Goal: Find specific page/section: Find specific page/section

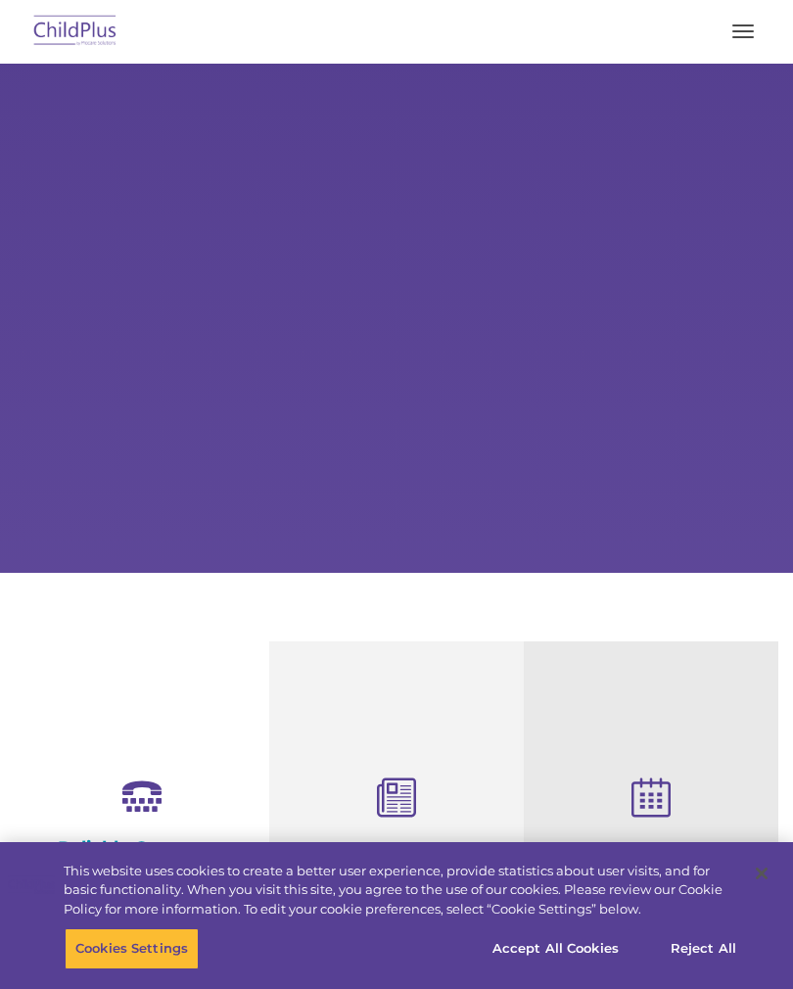
select select "MEDIUM"
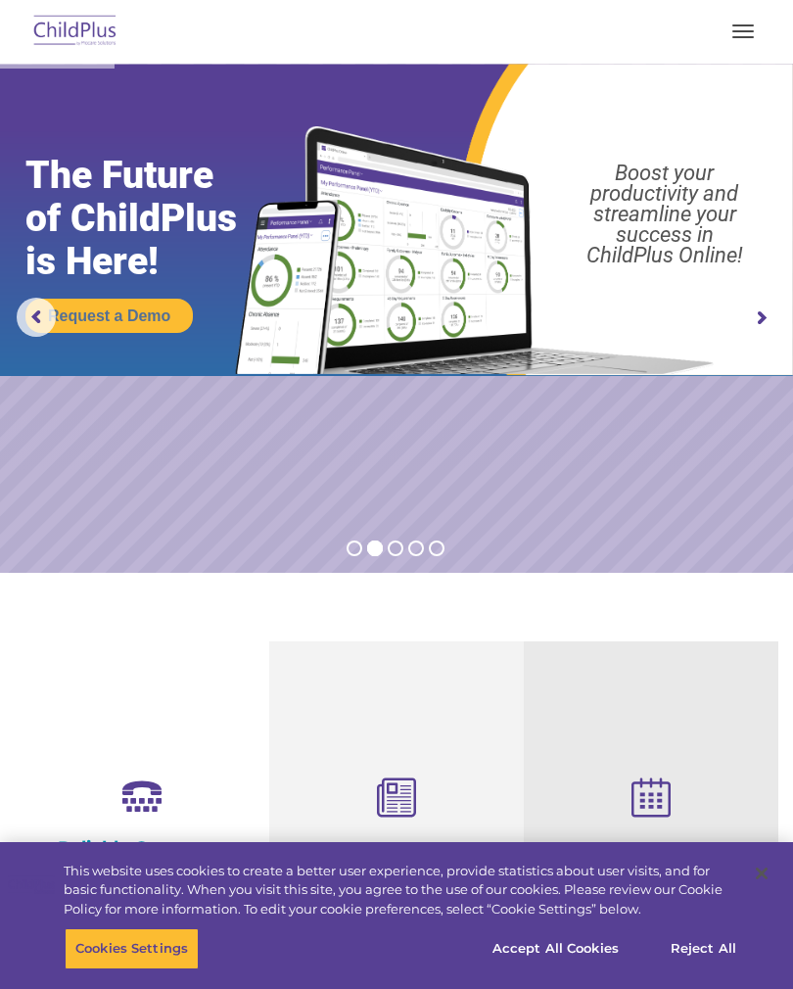
click at [733, 38] on button "button" at bounding box center [743, 31] width 41 height 31
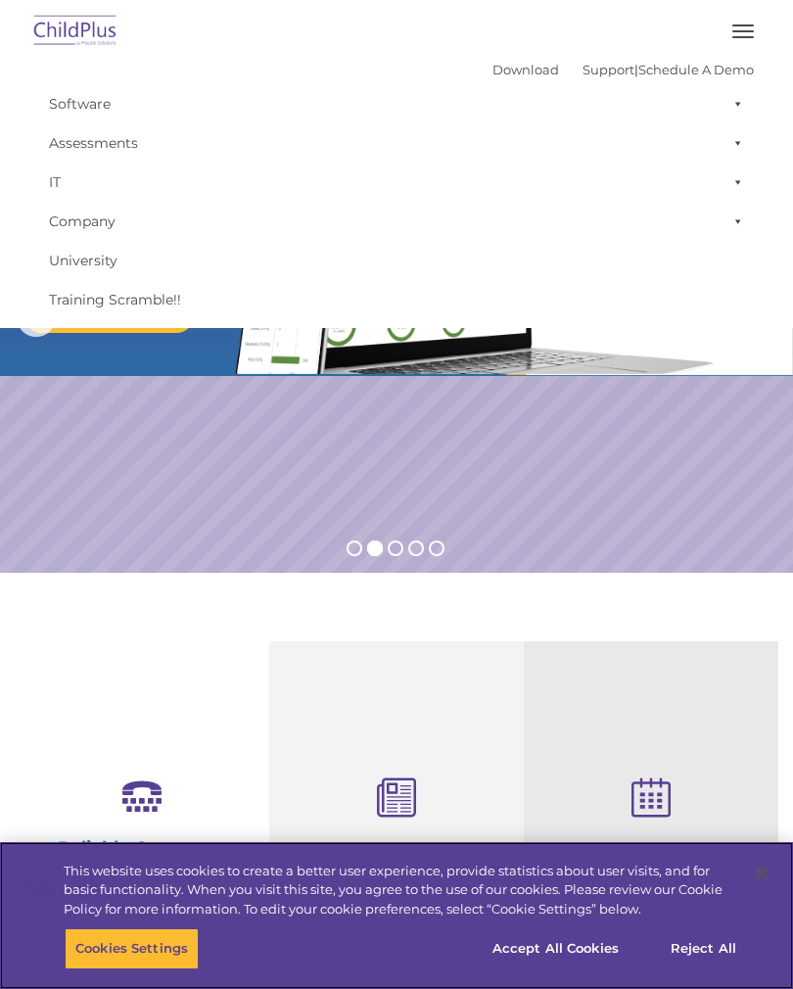
click at [567, 944] on button "Accept All Cookies" at bounding box center [556, 948] width 148 height 41
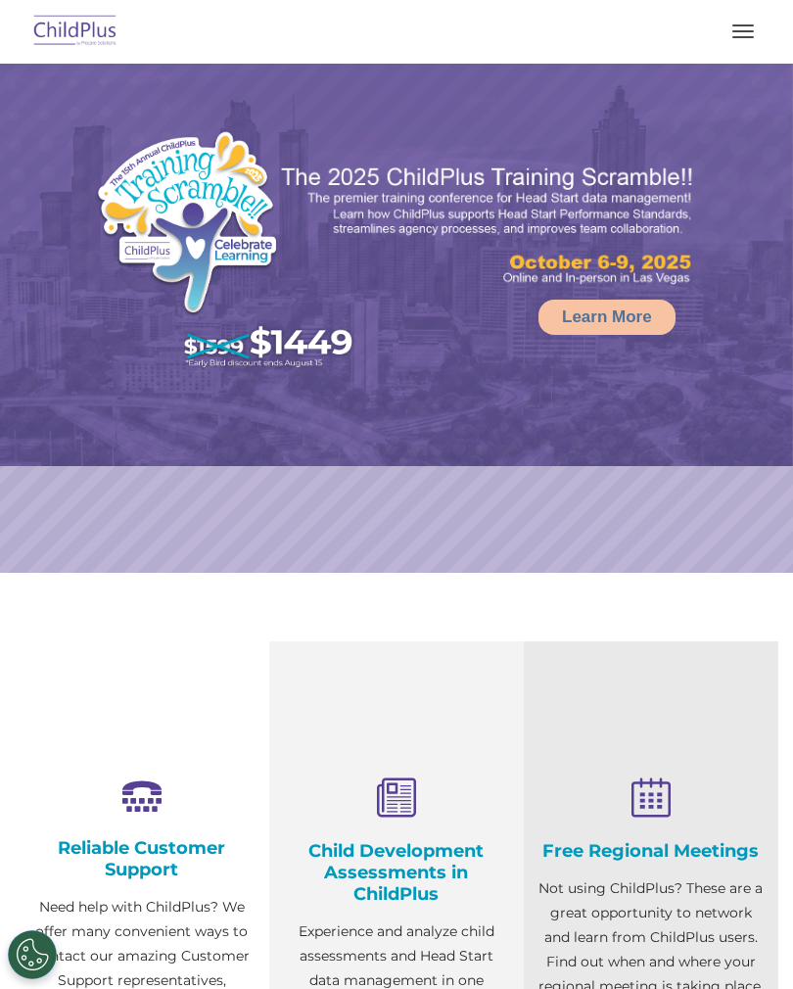
select select "MEDIUM"
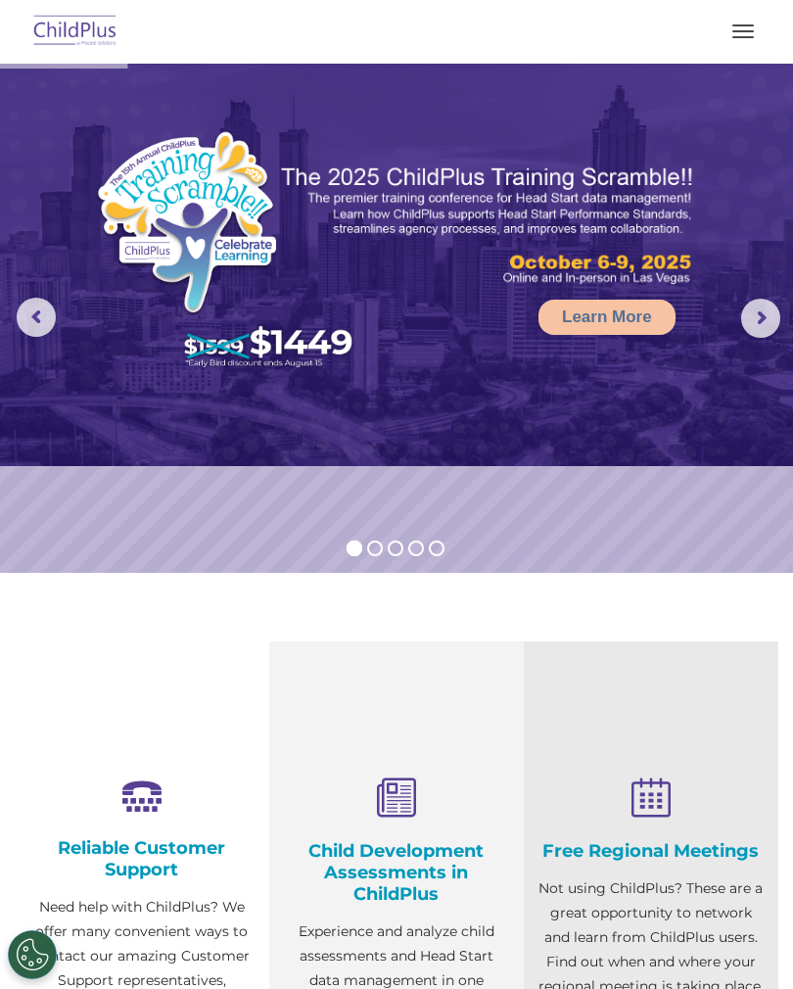
click at [77, 25] on img at bounding box center [75, 32] width 92 height 46
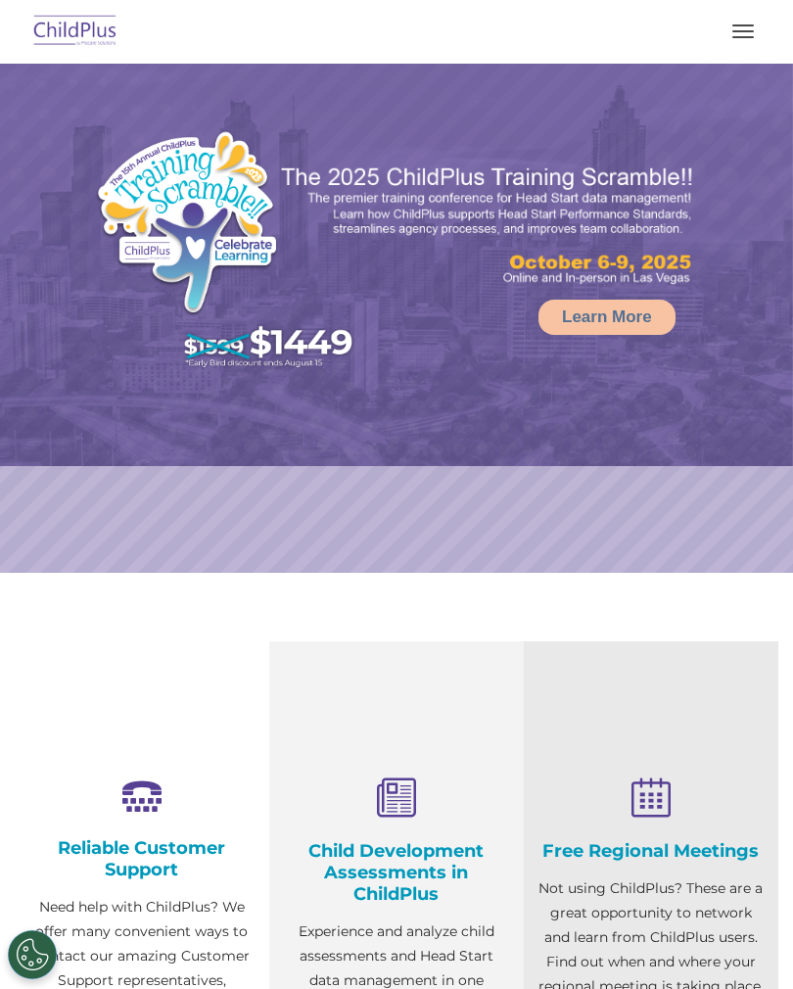
select select "MEDIUM"
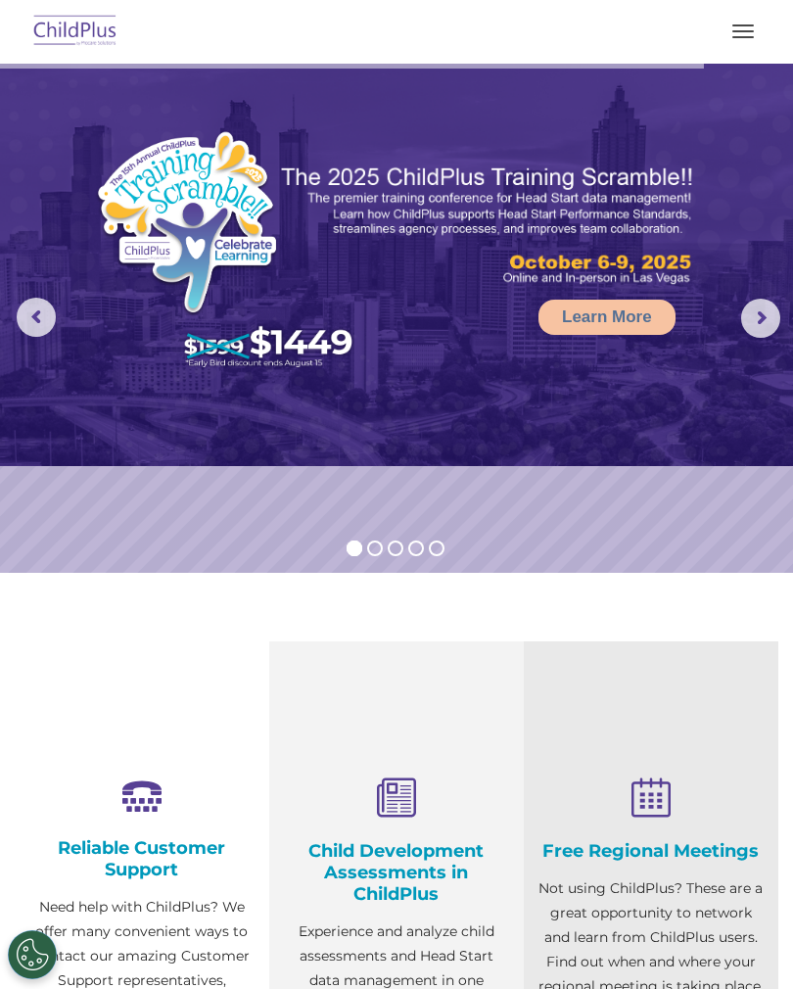
click at [69, 19] on img at bounding box center [75, 32] width 92 height 46
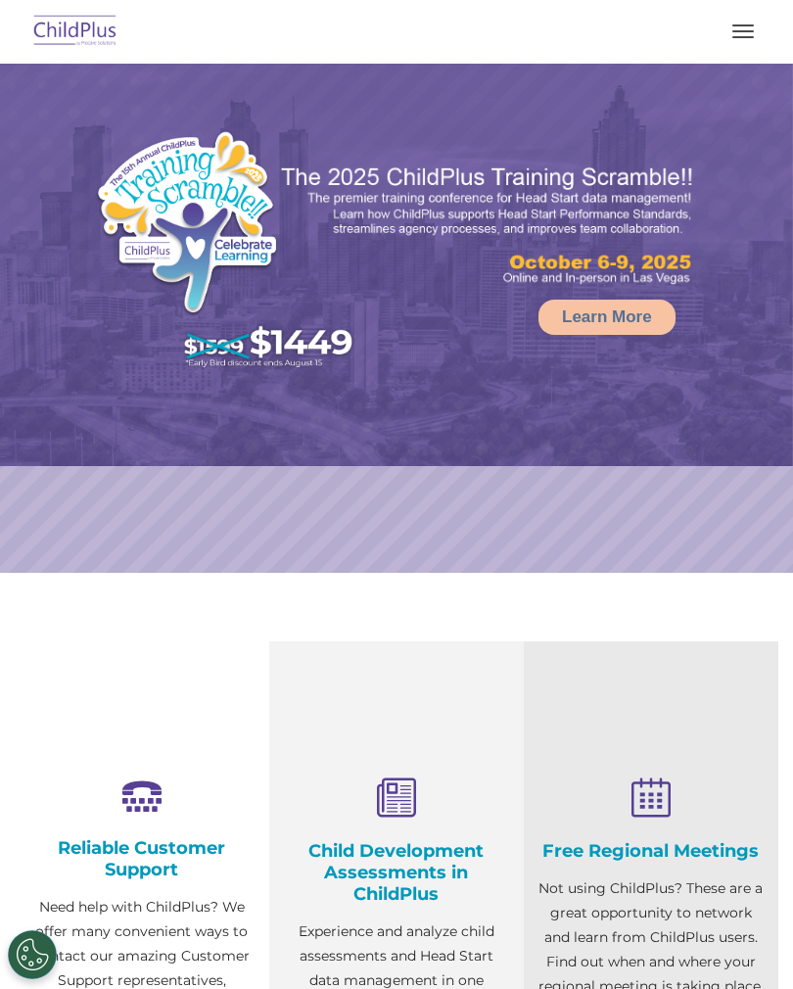
select select "MEDIUM"
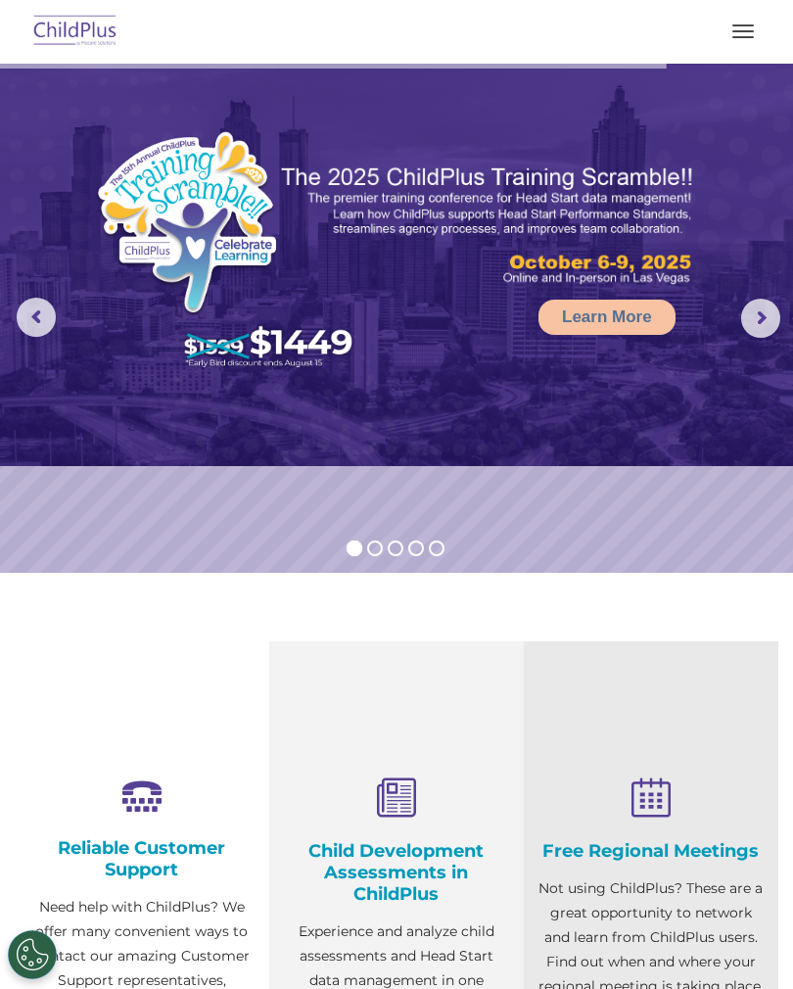
click at [82, 23] on img at bounding box center [75, 32] width 92 height 46
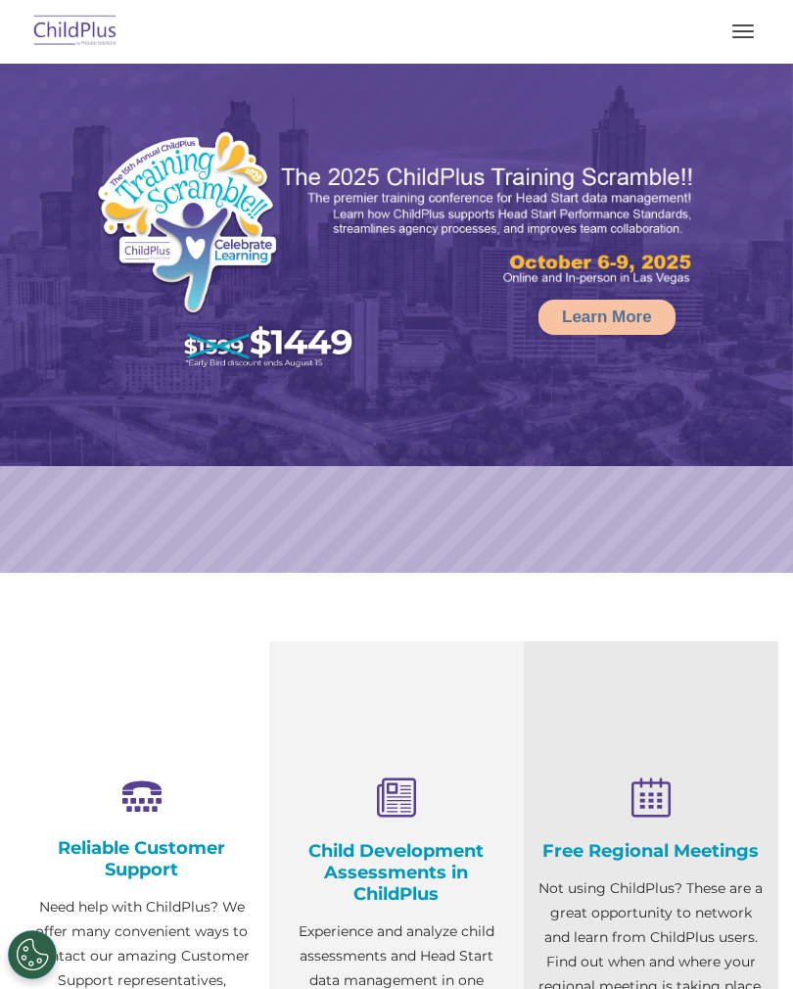
select select "MEDIUM"
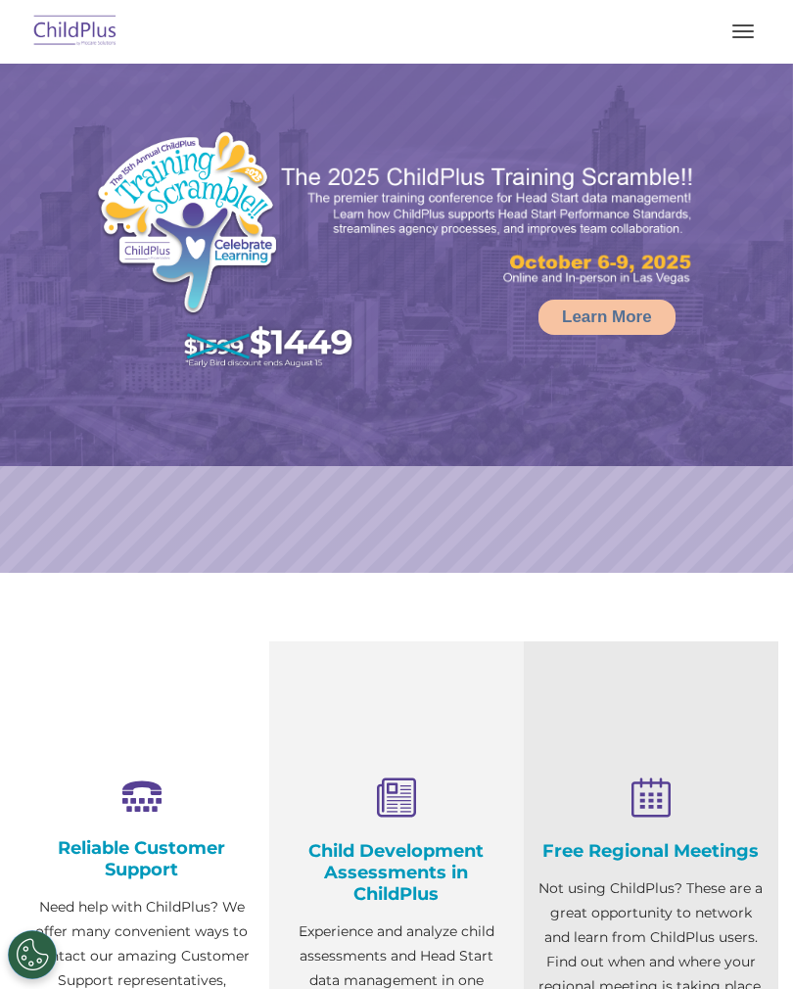
select select "MEDIUM"
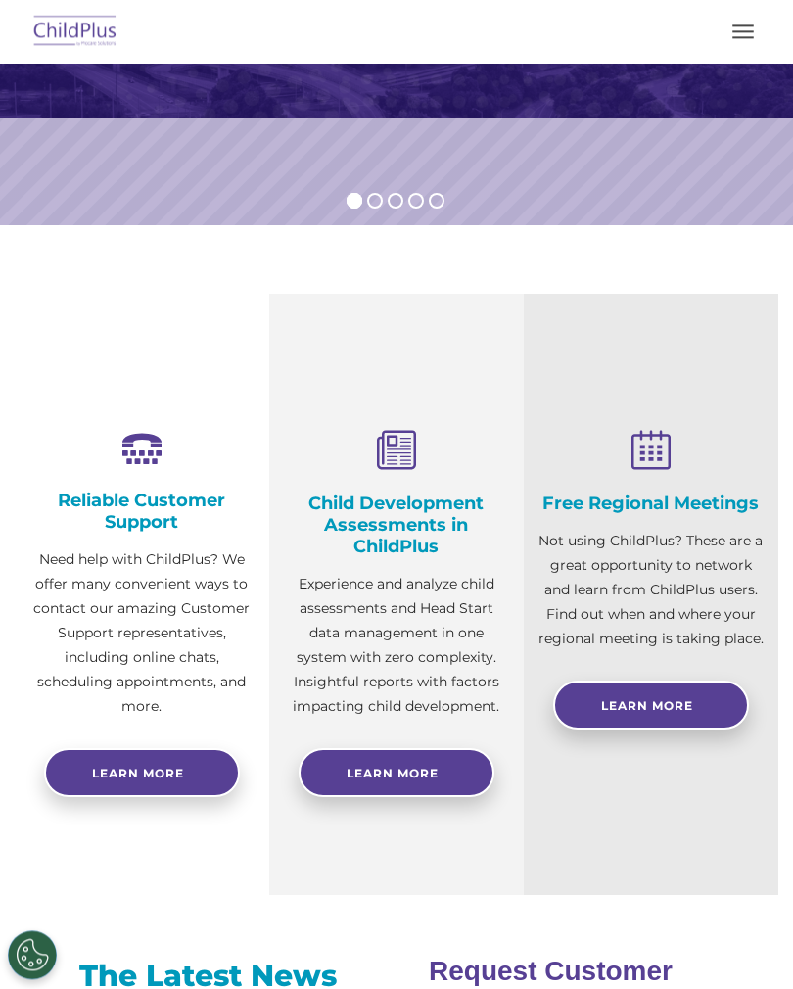
scroll to position [347, 0]
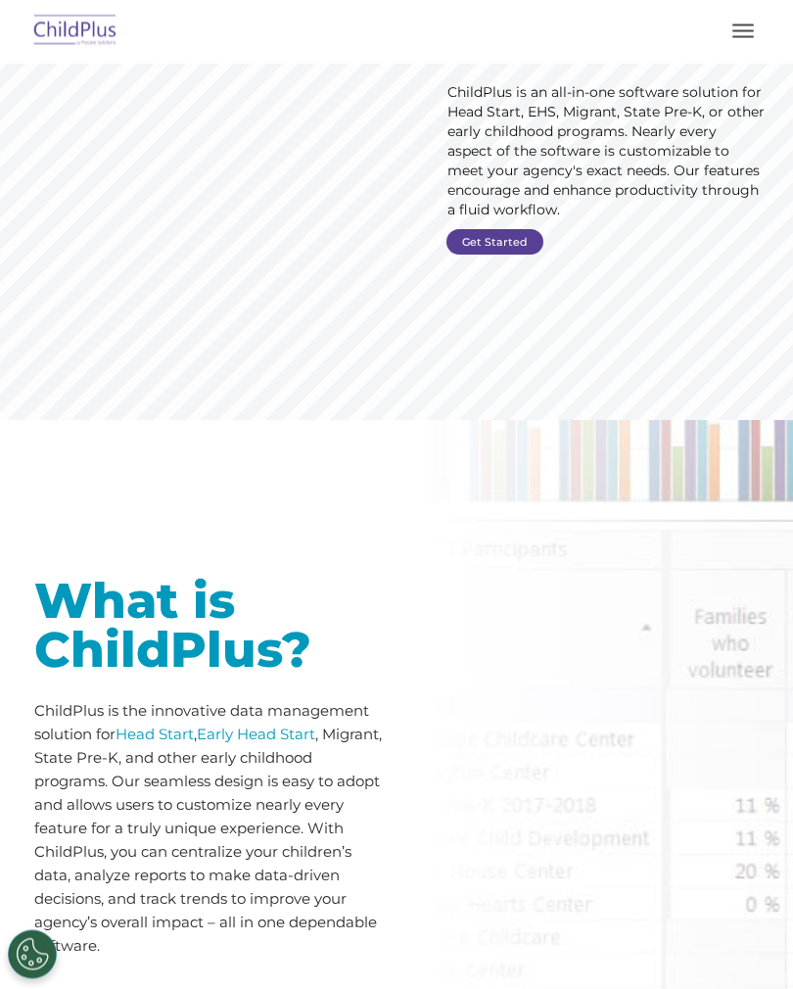
scroll to position [219, 0]
click at [526, 243] on link "Get Started" at bounding box center [494, 241] width 97 height 25
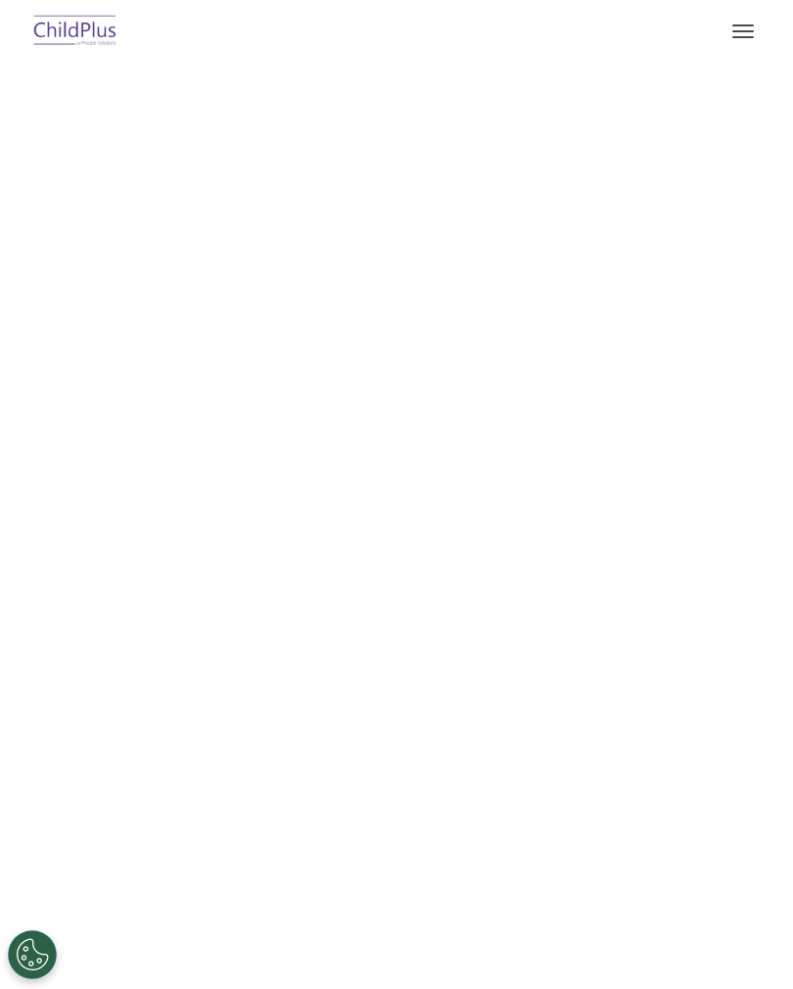
select select "MEDIUM"
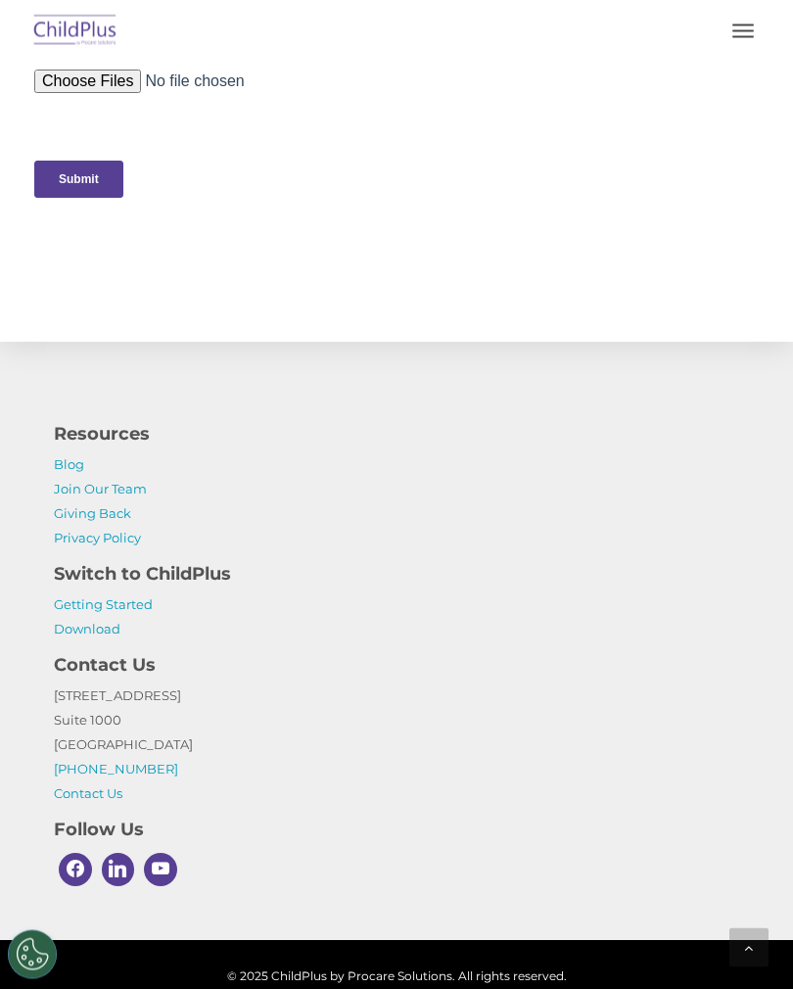
scroll to position [1067, 0]
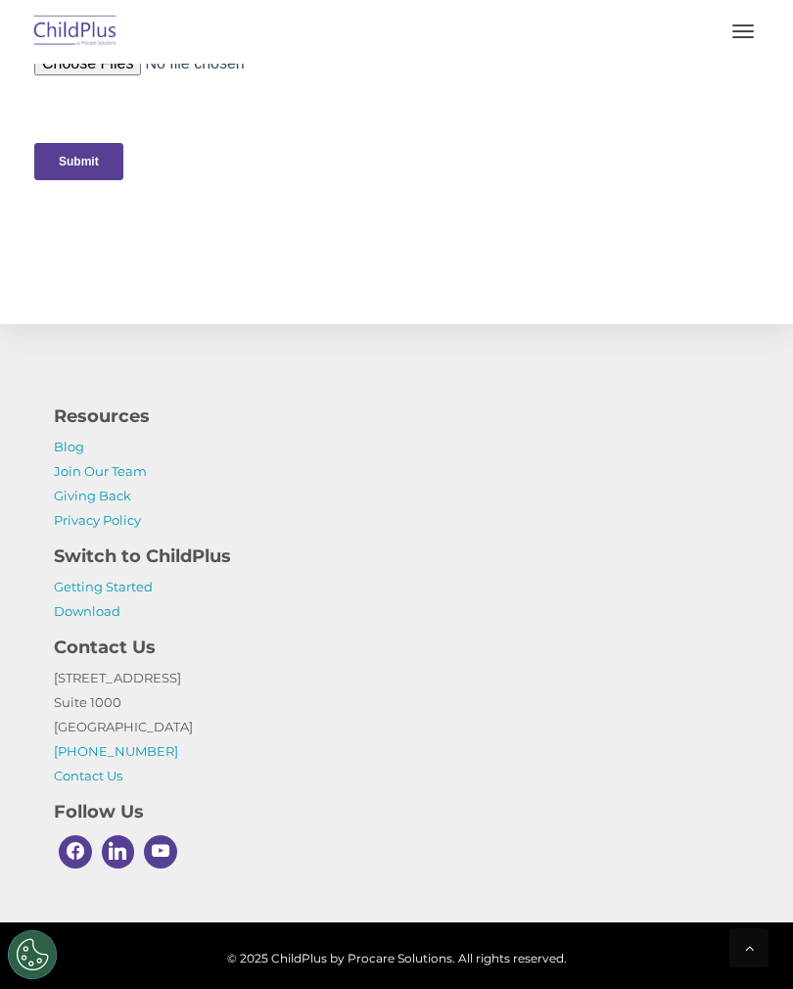
click at [97, 615] on link "Download" at bounding box center [87, 611] width 67 height 16
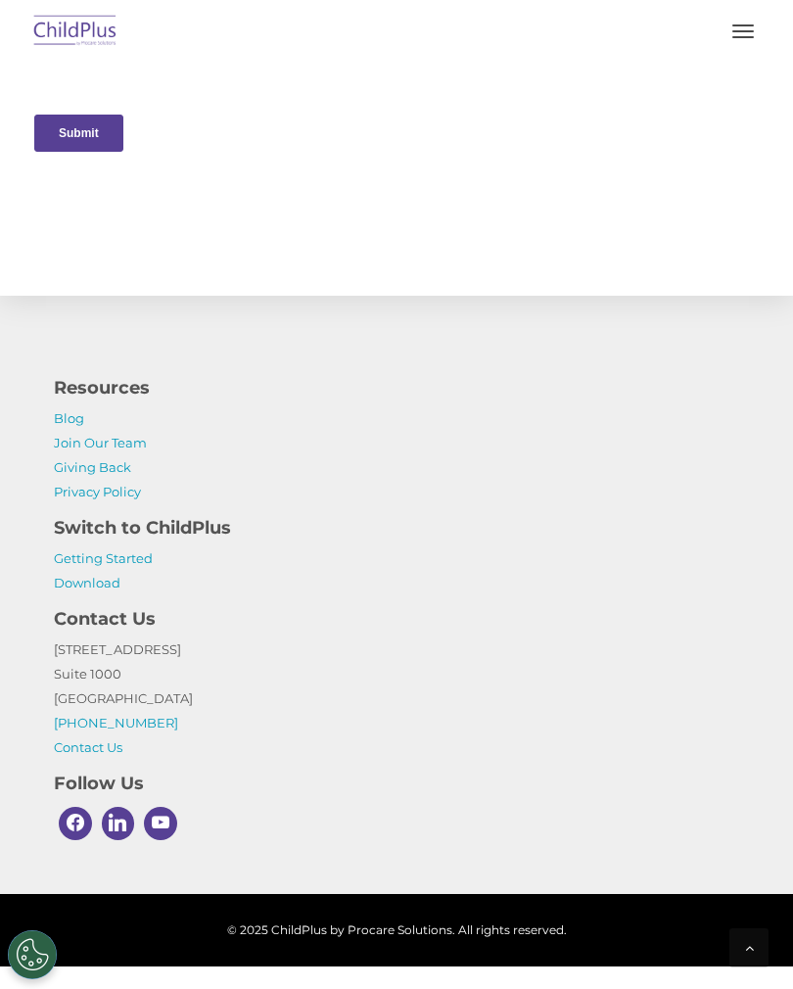
scroll to position [1098, 0]
